Goal: Task Accomplishment & Management: Use online tool/utility

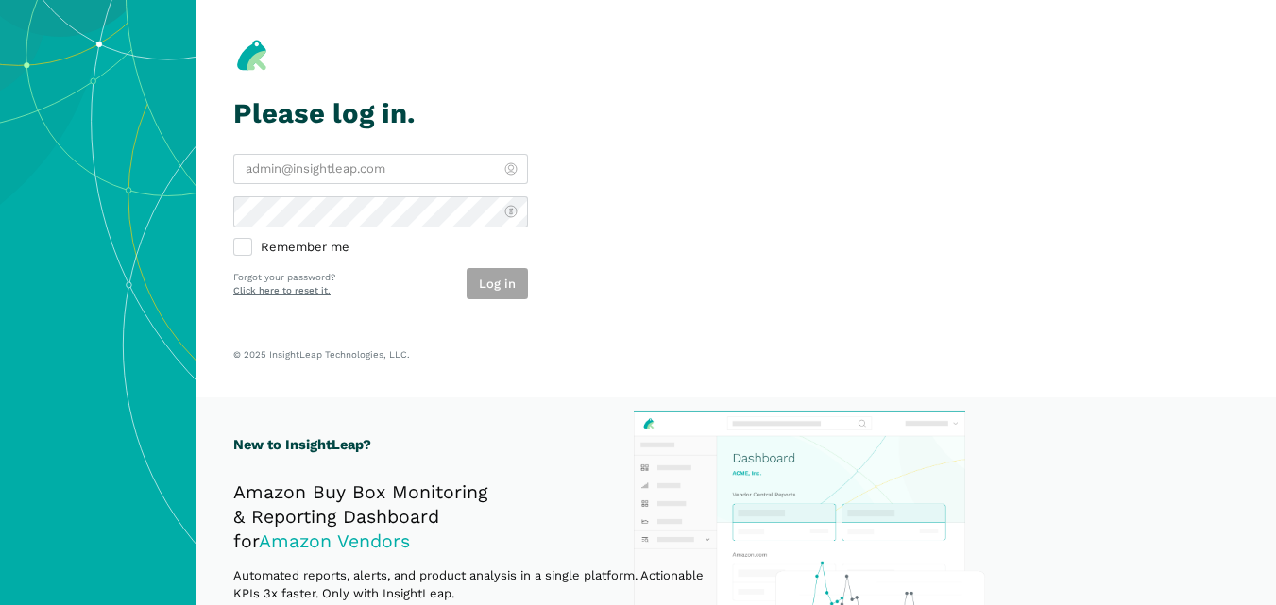
type input "[PERSON_NAME][EMAIL_ADDRESS][DOMAIN_NAME]"
click at [480, 287] on div "Log in" at bounding box center [496, 283] width 61 height 31
click at [480, 287] on button "Log in" at bounding box center [496, 283] width 61 height 31
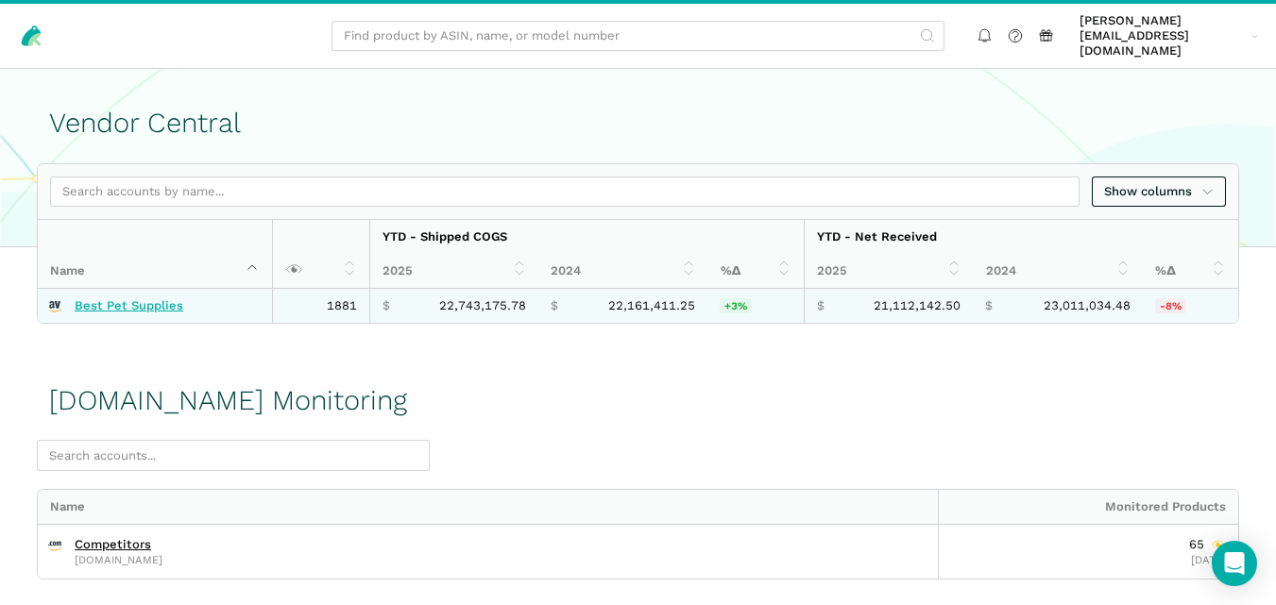
click at [158, 298] on link "Best Pet Supplies" at bounding box center [129, 305] width 109 height 15
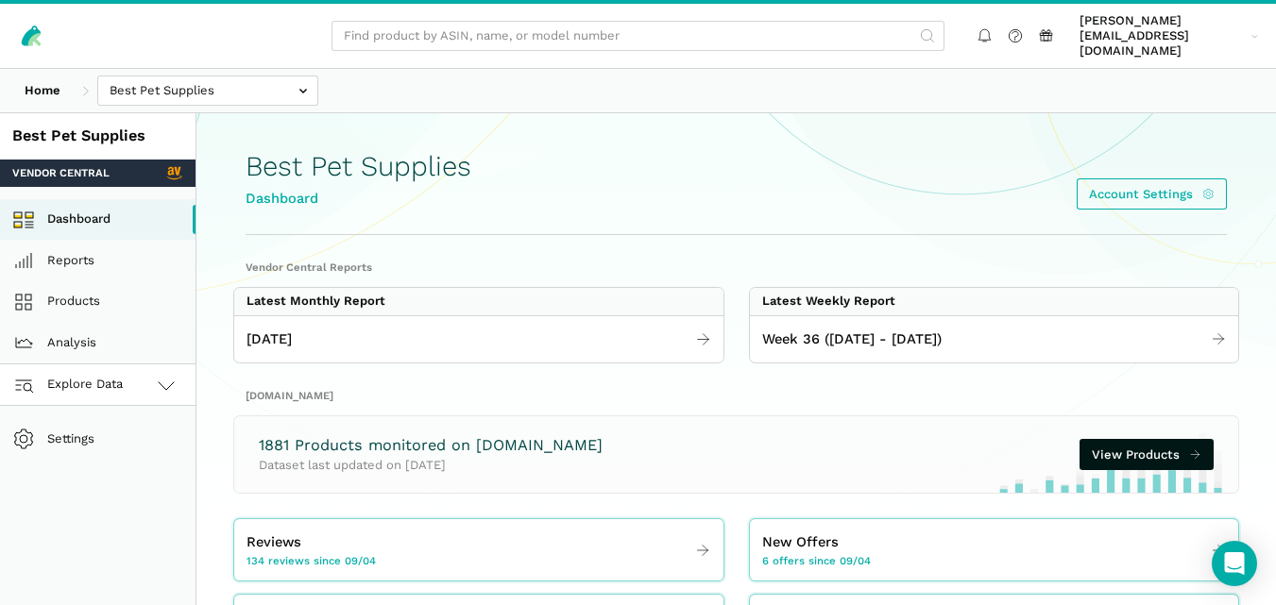
click at [156, 374] on icon at bounding box center [166, 385] width 23 height 23
click at [132, 449] on link "[DOMAIN_NAME]" at bounding box center [97, 469] width 195 height 42
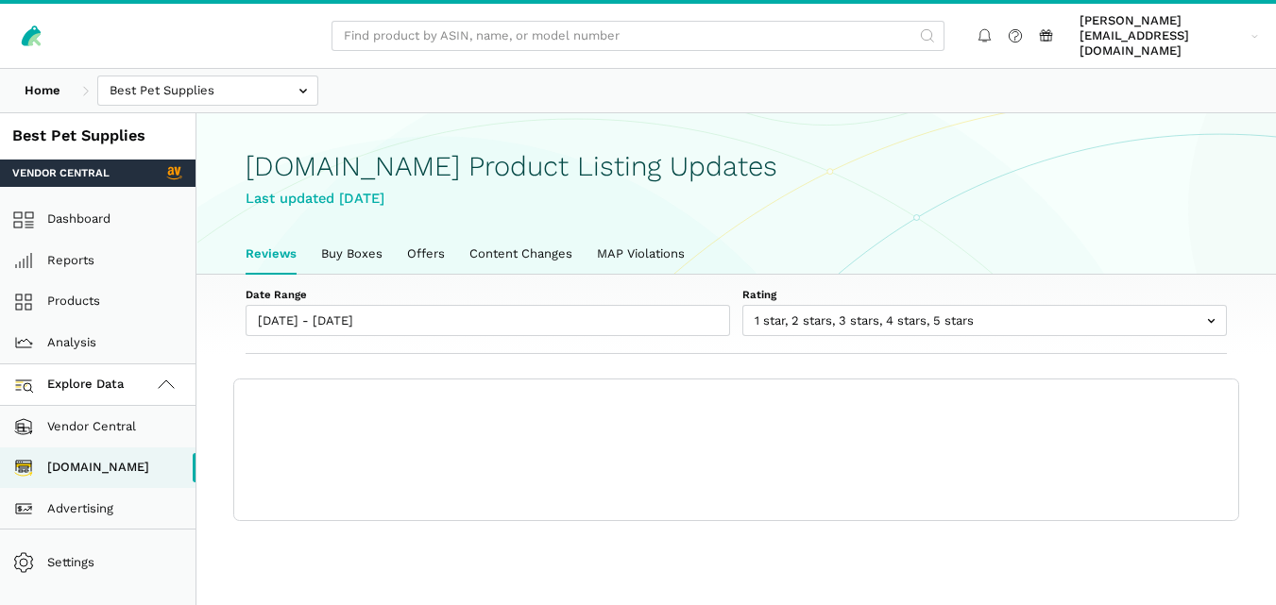
scroll to position [7, 0]
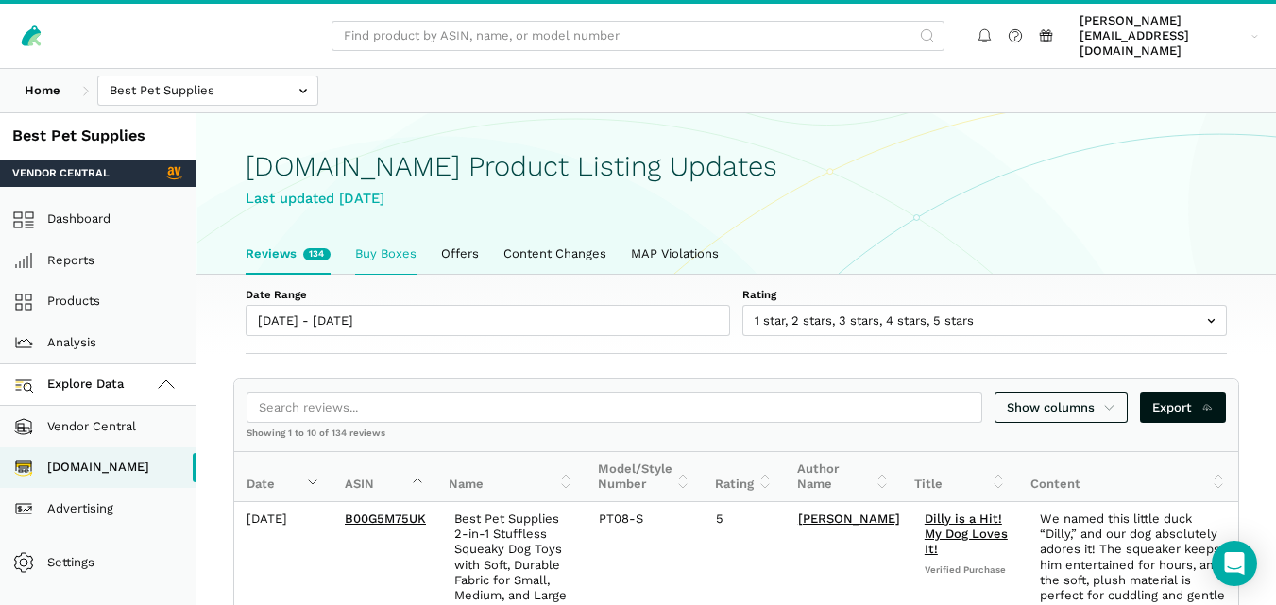
click at [369, 255] on link "Buy Boxes" at bounding box center [386, 254] width 86 height 40
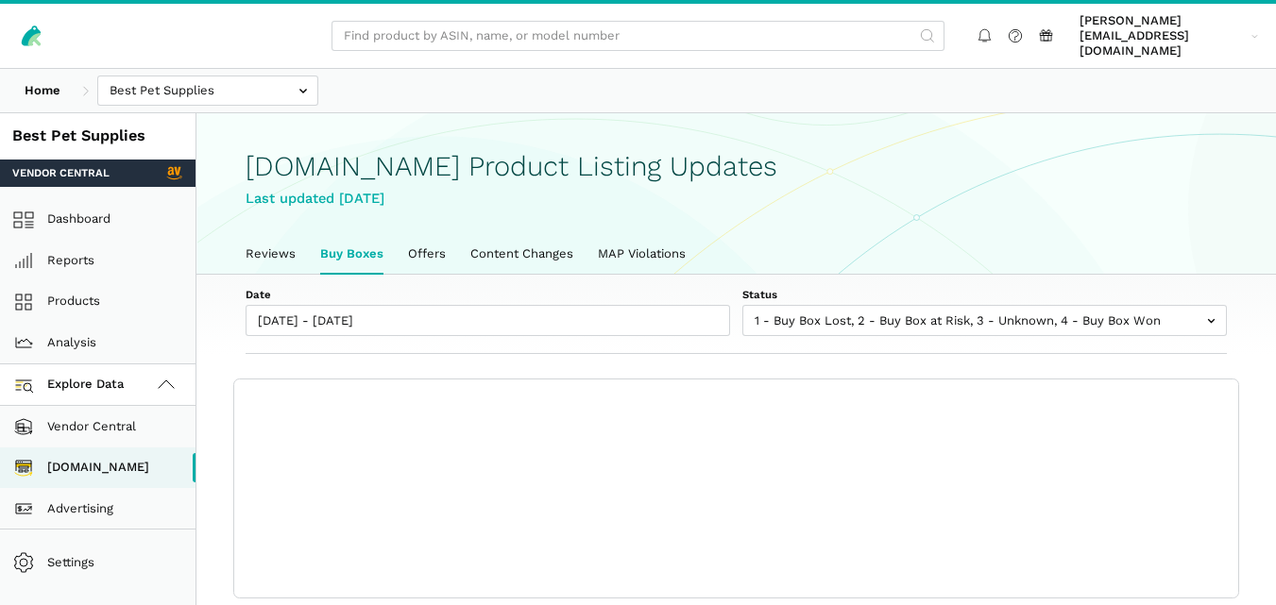
scroll to position [7, 0]
click at [696, 287] on label "Date" at bounding box center [487, 294] width 484 height 15
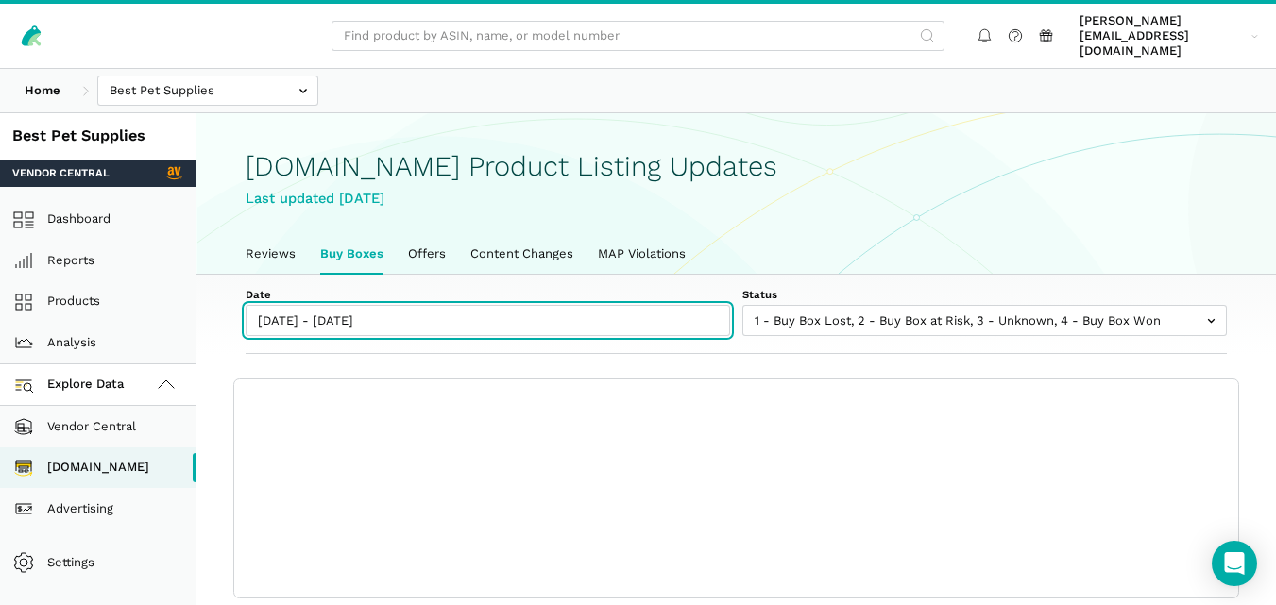
click at [696, 305] on input "[DATE] - [DATE]" at bounding box center [487, 320] width 484 height 31
type input "[DATE]"
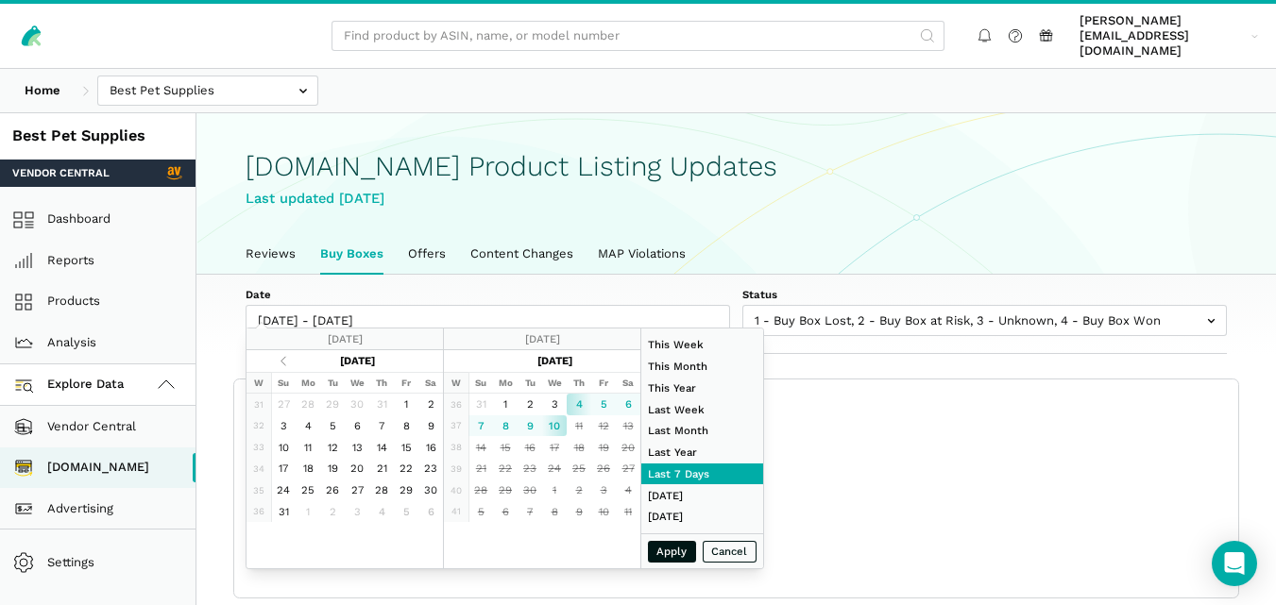
click at [992, 275] on div "Date [DATE] - [DATE] Status 1 - Buy Box Lost 2 - Buy Box at Risk 3 - Unknown 4 …" at bounding box center [735, 315] width 1079 height 80
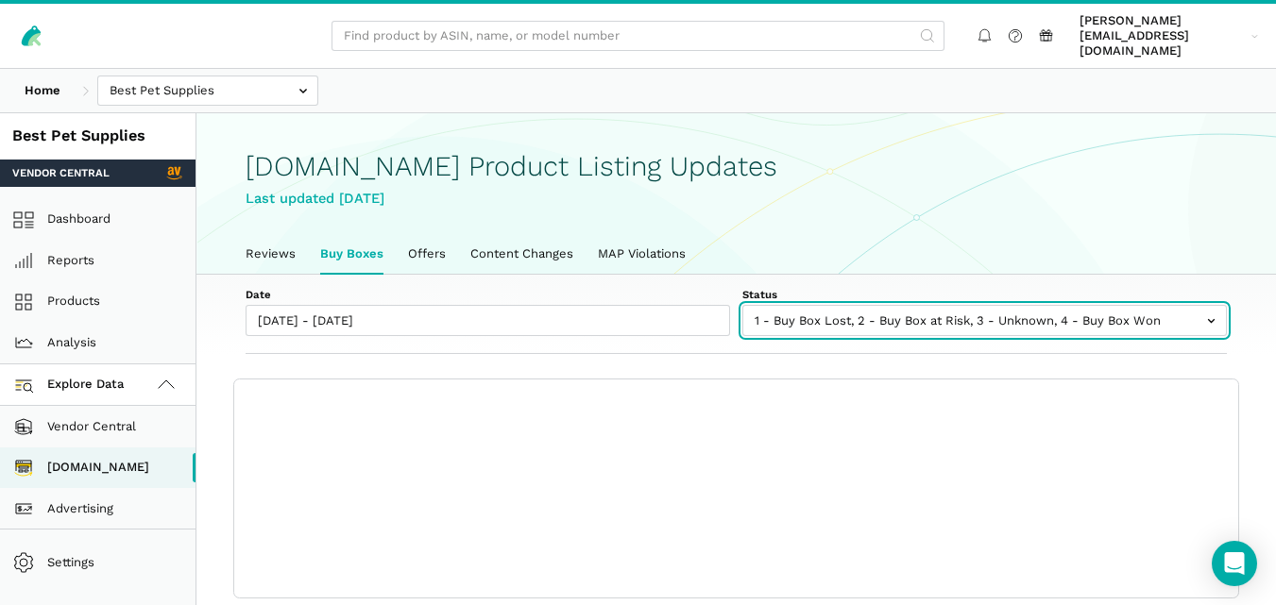
click at [935, 313] on input "text" at bounding box center [984, 320] width 484 height 31
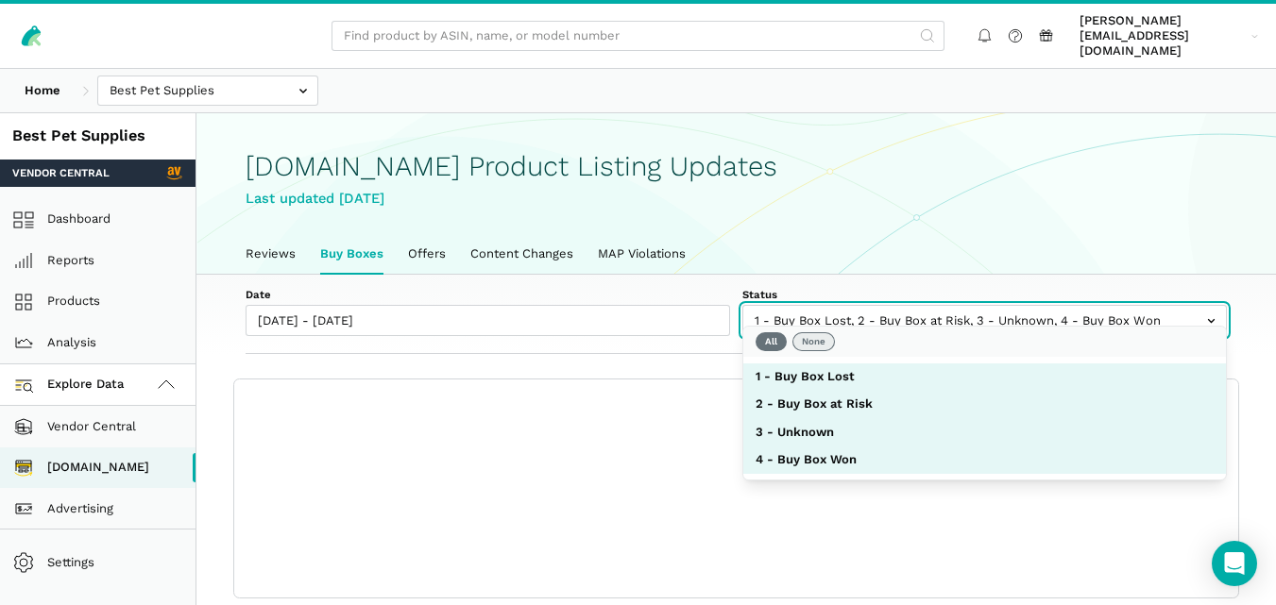
click at [803, 335] on button "None" at bounding box center [813, 341] width 42 height 19
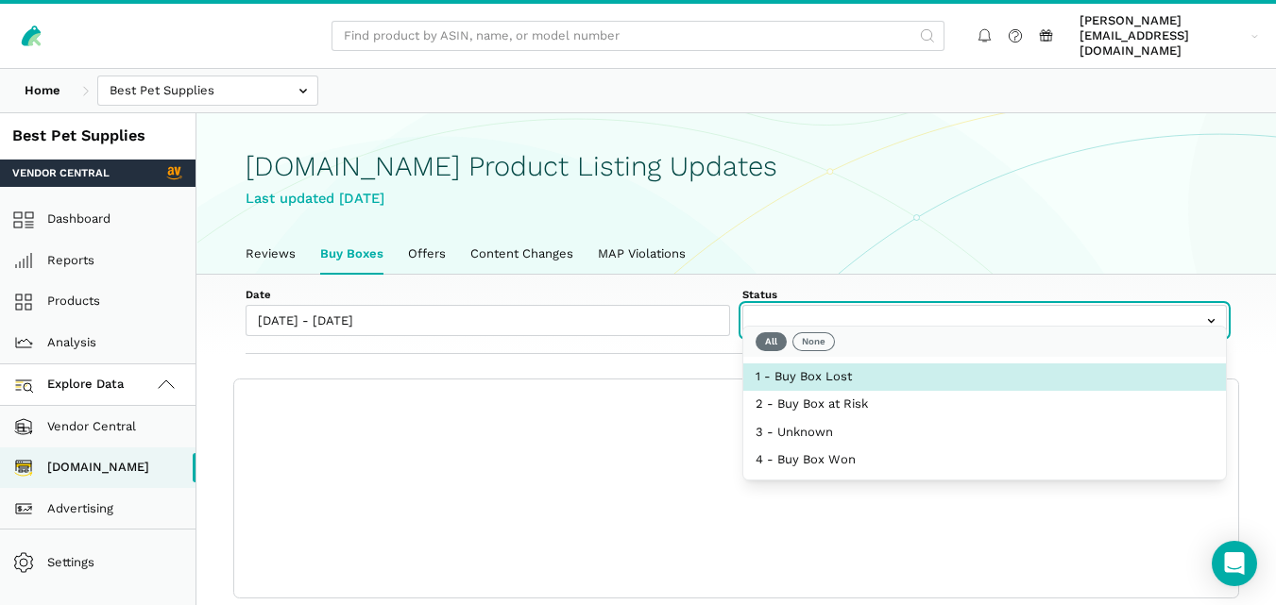
select select "1 - Buy Box Lost"
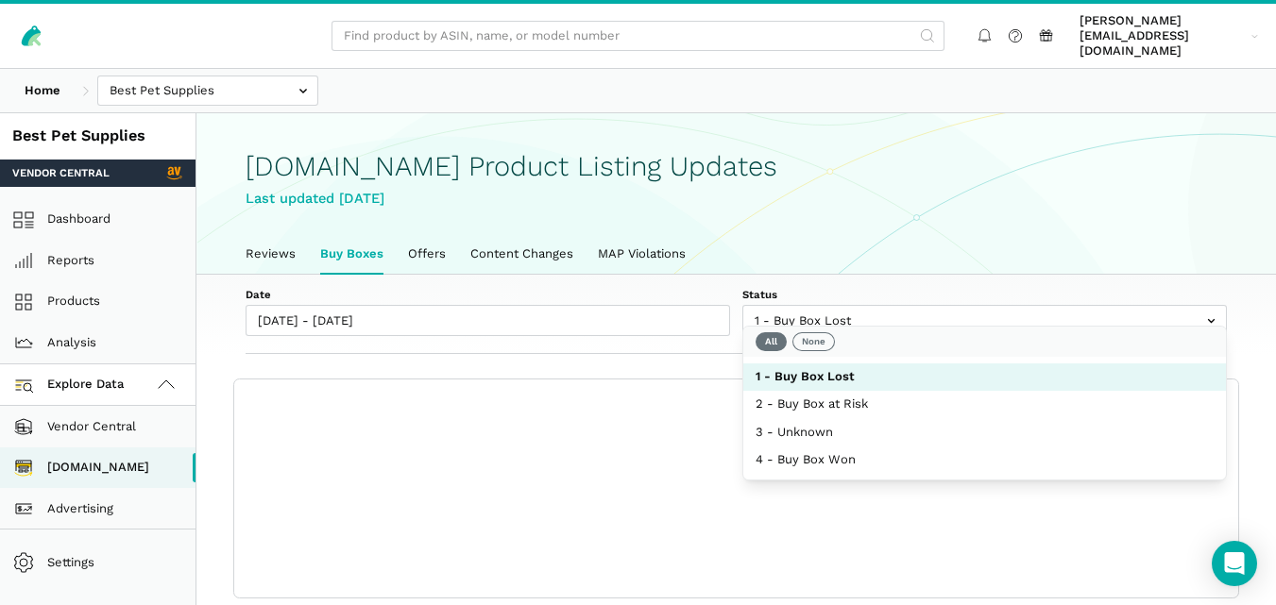
click at [700, 287] on label "Date" at bounding box center [487, 294] width 484 height 15
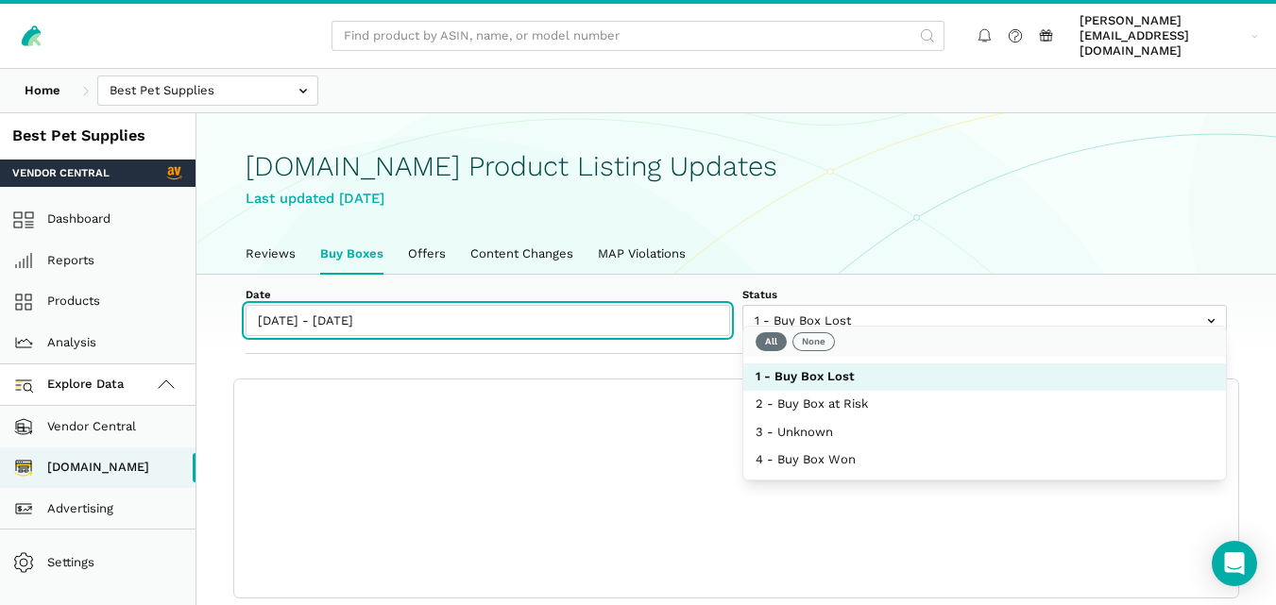
click at [700, 305] on input "[DATE] - [DATE]" at bounding box center [487, 320] width 484 height 31
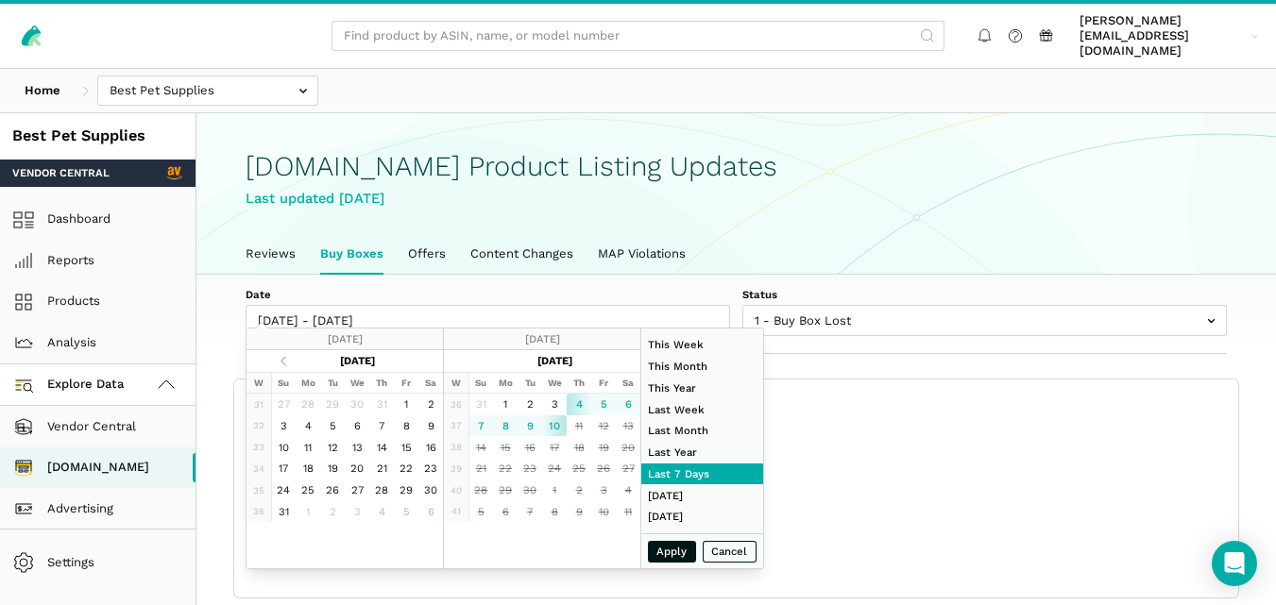
click at [853, 275] on div "Date [DATE] - [DATE] Status 1 - Buy Box Lost 2 - Buy Box at Risk 3 - Unknown 4 …" at bounding box center [735, 315] width 1079 height 80
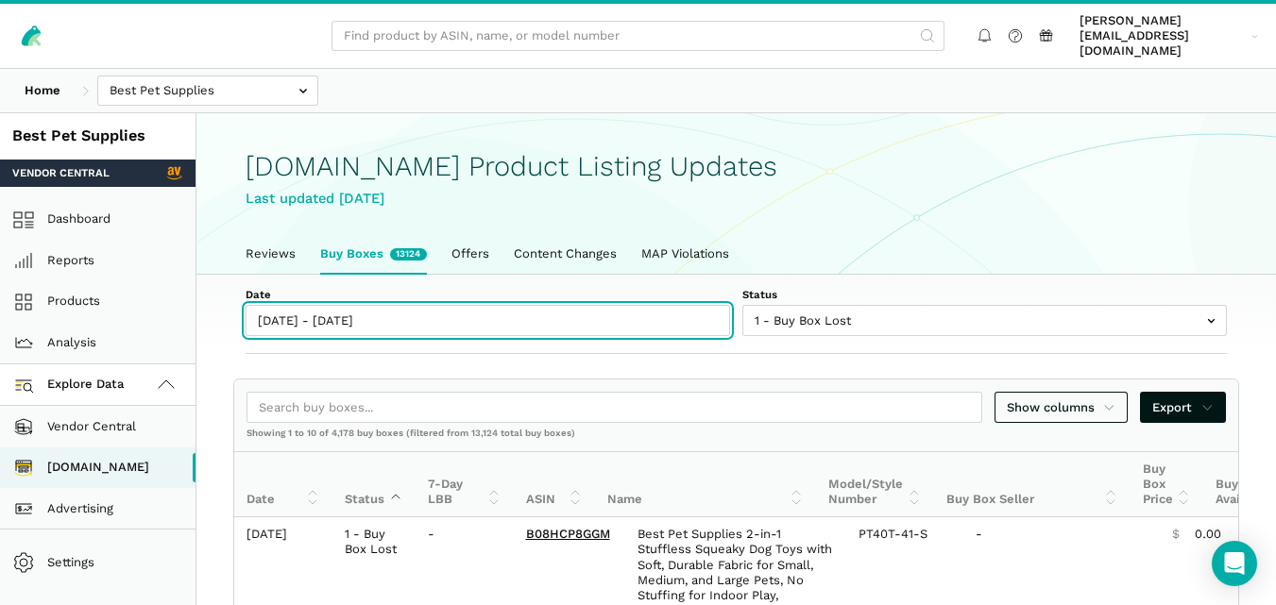
click at [340, 307] on input "[DATE] - [DATE]" at bounding box center [487, 320] width 484 height 31
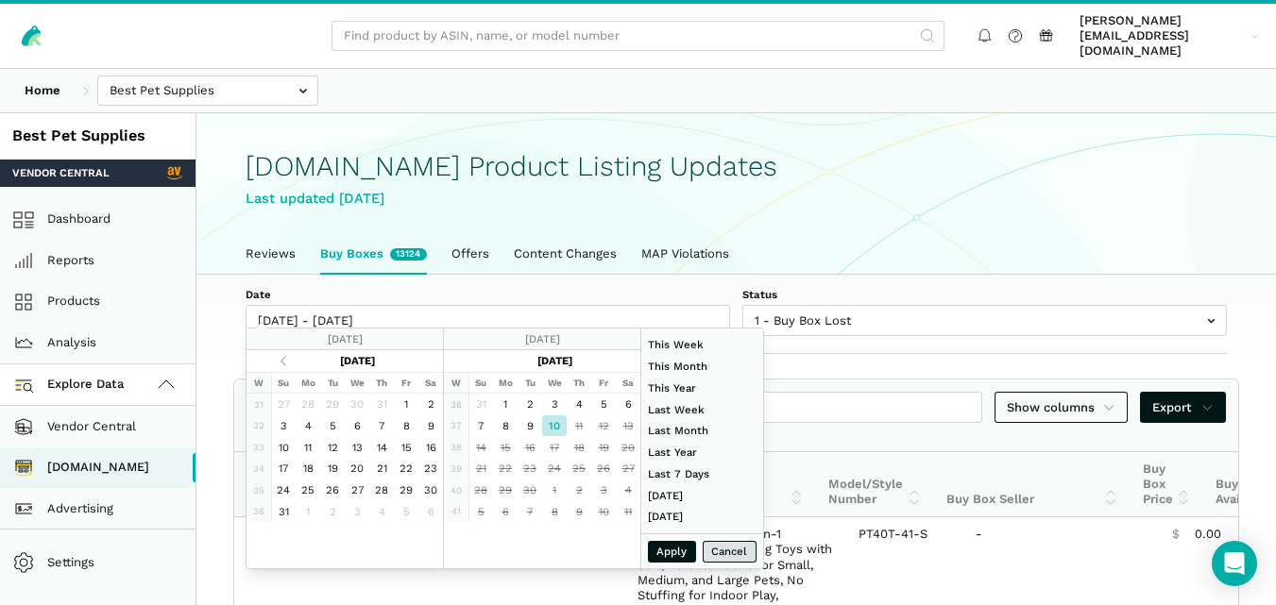
type input "[DATE]"
click at [676, 542] on button "Apply" at bounding box center [672, 552] width 49 height 22
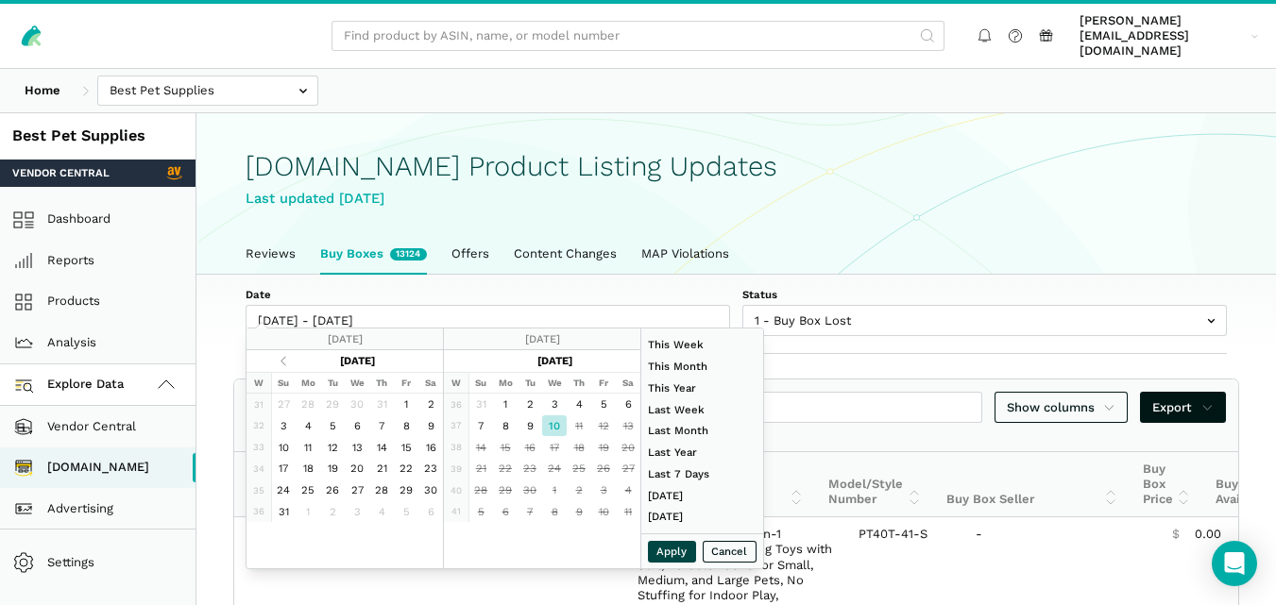
type input "[DATE] - [DATE]"
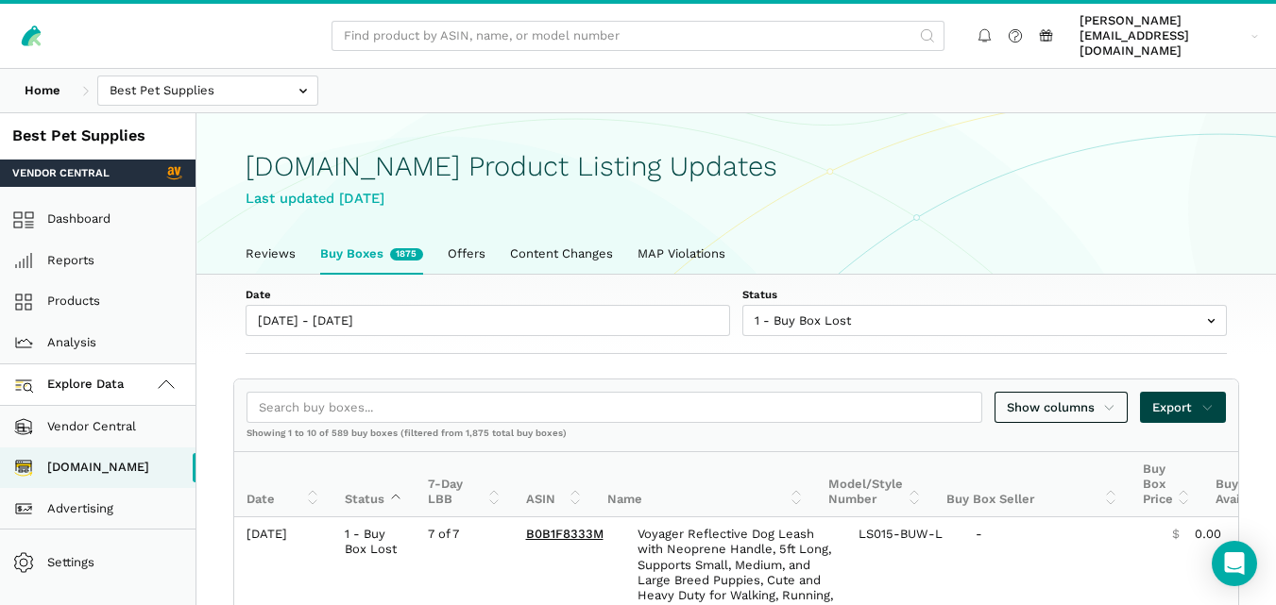
click at [1211, 398] on icon at bounding box center [1207, 407] width 12 height 19
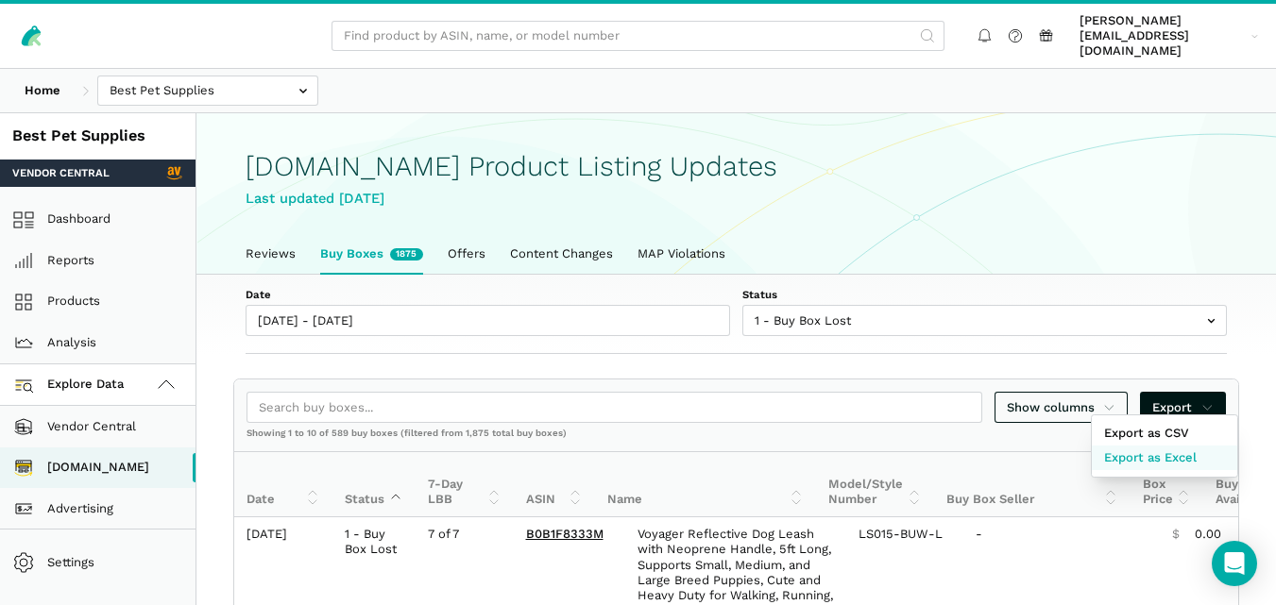
click at [1167, 453] on span "Export as Excel" at bounding box center [1150, 457] width 93 height 19
